Goal: Navigation & Orientation: Find specific page/section

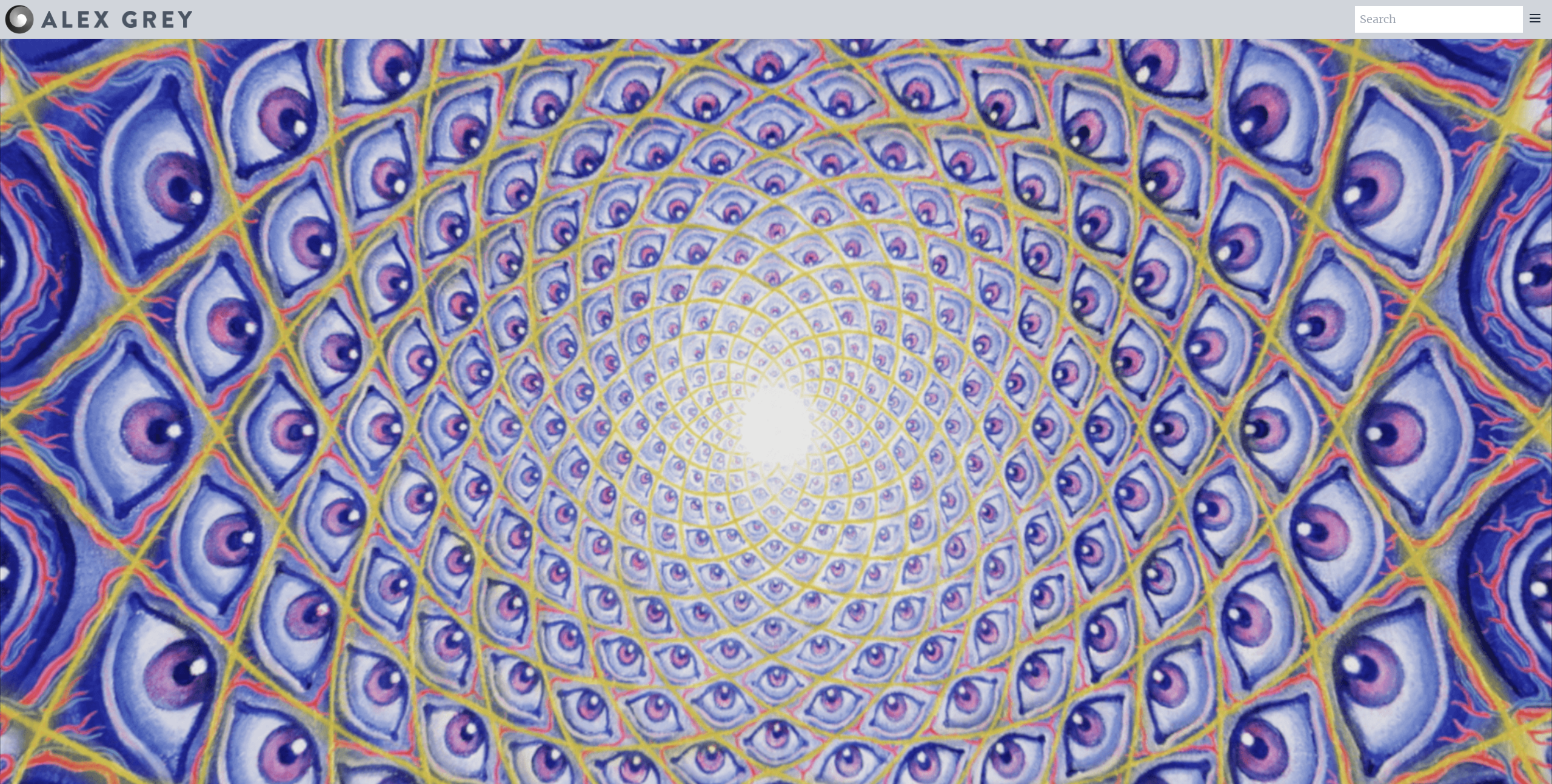
click at [1534, 15] on icon at bounding box center [1535, 18] width 15 height 15
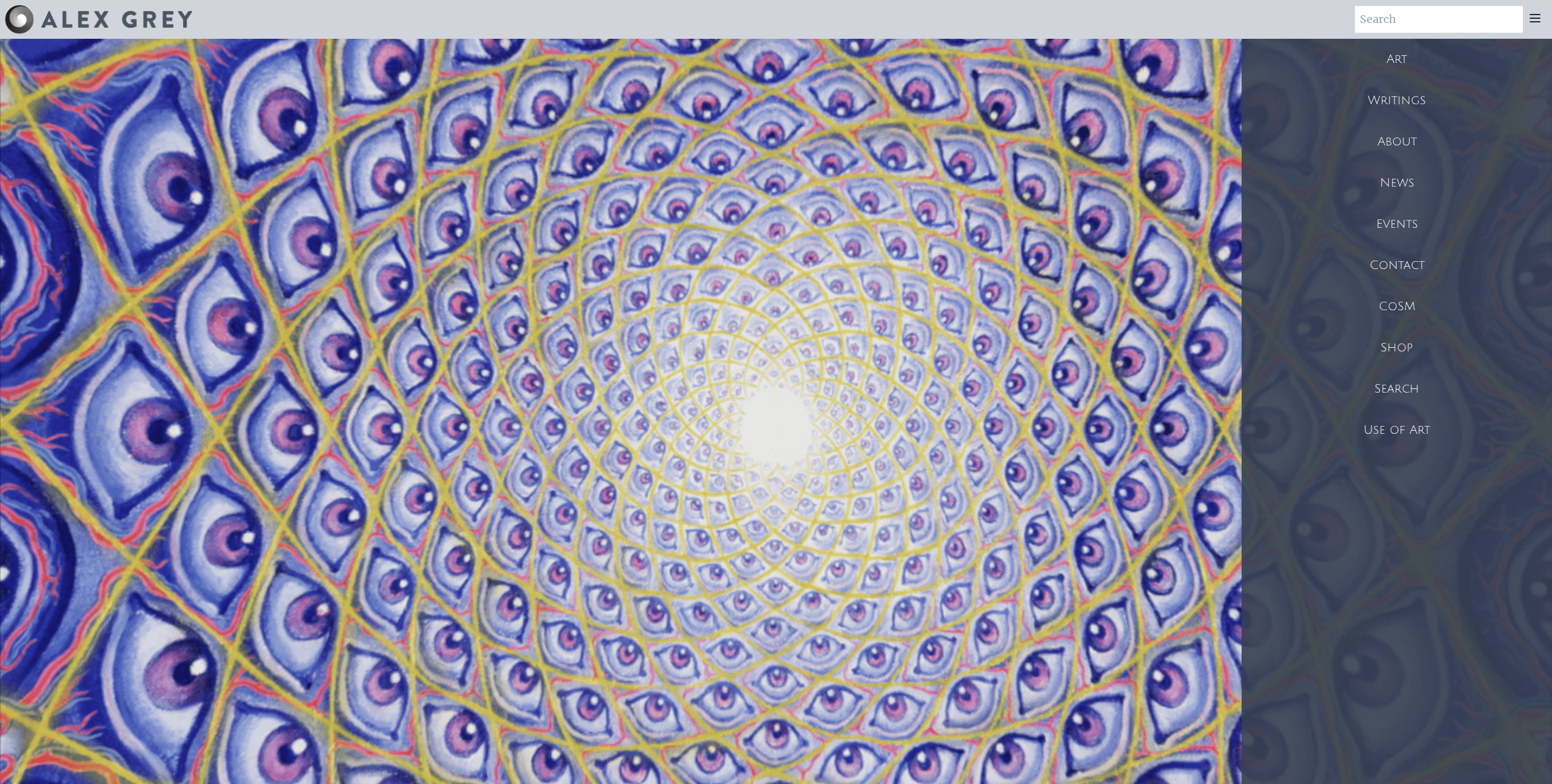
click at [1394, 62] on div "Art" at bounding box center [1397, 59] width 310 height 41
